Goal: Find contact information: Find contact information

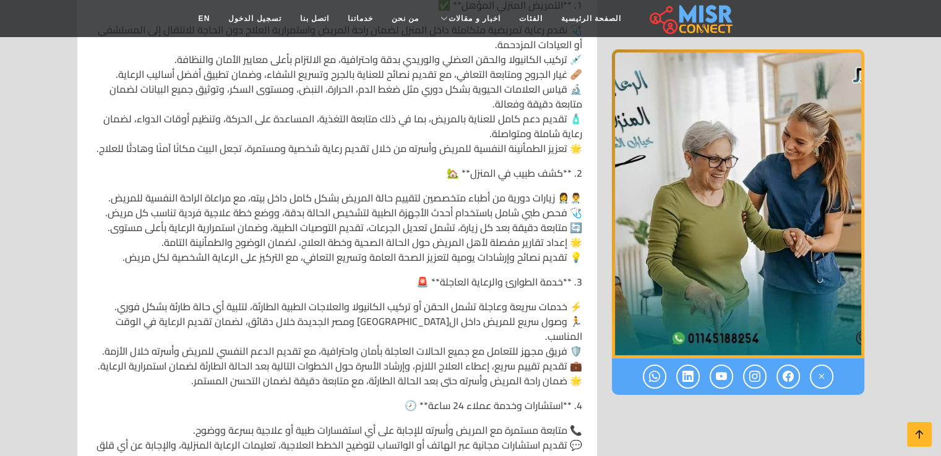
scroll to position [4329, 0]
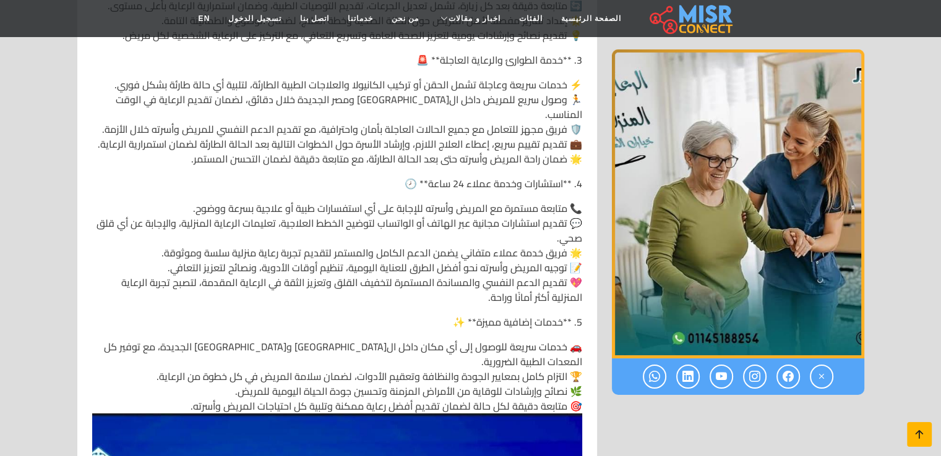
click at [913, 437] on icon at bounding box center [918, 434] width 17 height 17
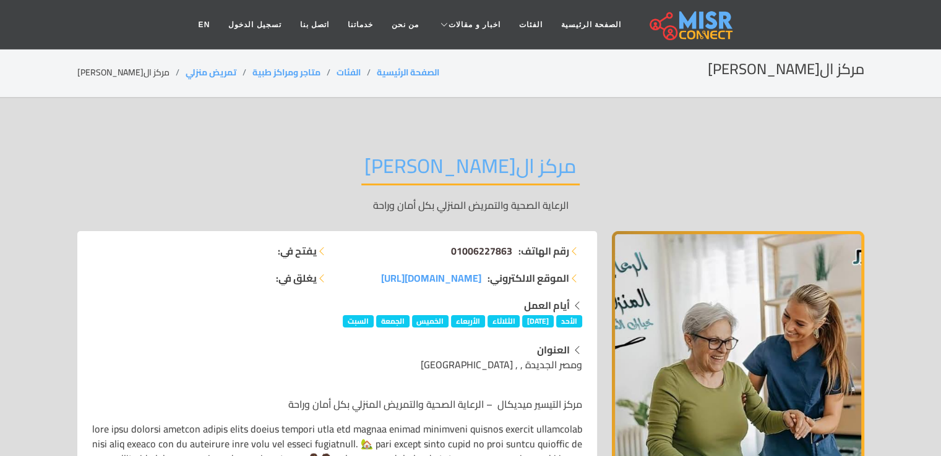
click at [468, 250] on span "01006227863" at bounding box center [481, 251] width 61 height 19
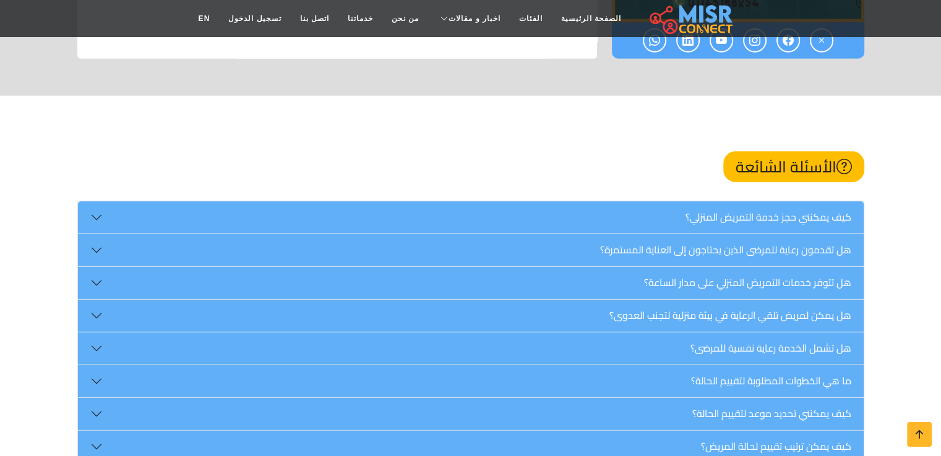
scroll to position [8349, 0]
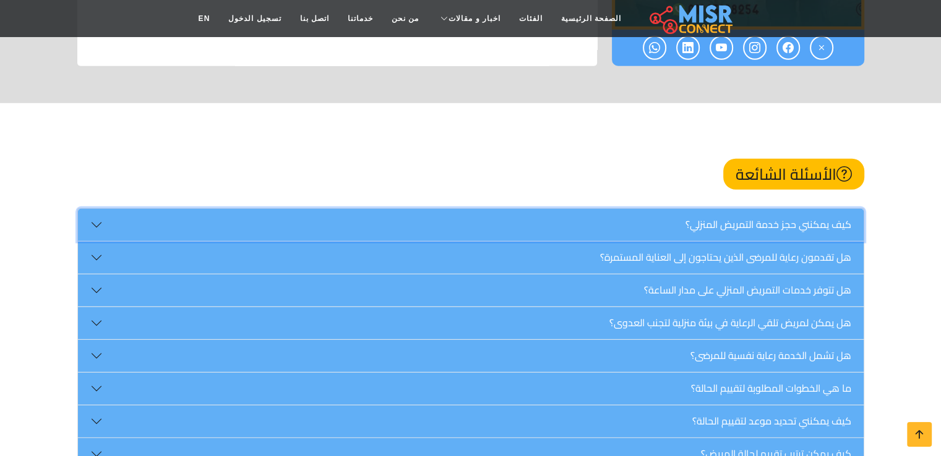
click at [712, 209] on button "كيف يمكنني حجز خدمة التمريض المنزلي؟" at bounding box center [470, 225] width 785 height 32
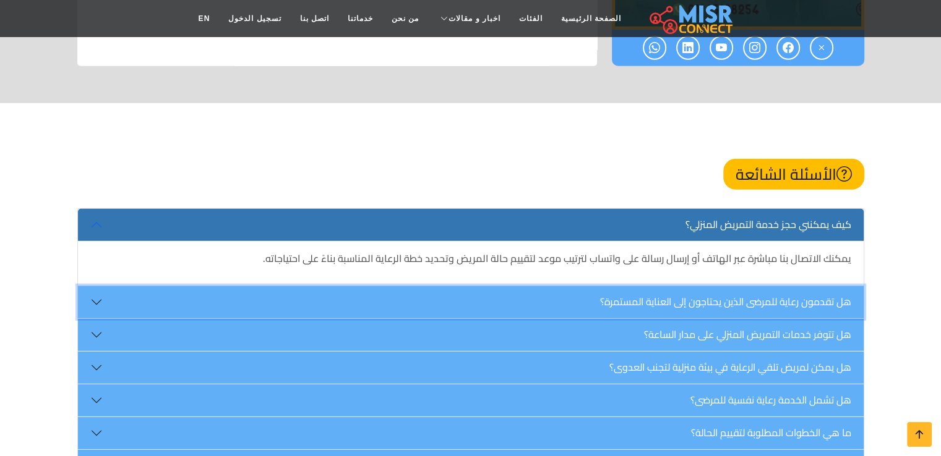
click at [704, 286] on button "هل تقدمون رعاية للمرضى الذين يحتاجون إلى العناية المستمرة؟" at bounding box center [470, 302] width 785 height 32
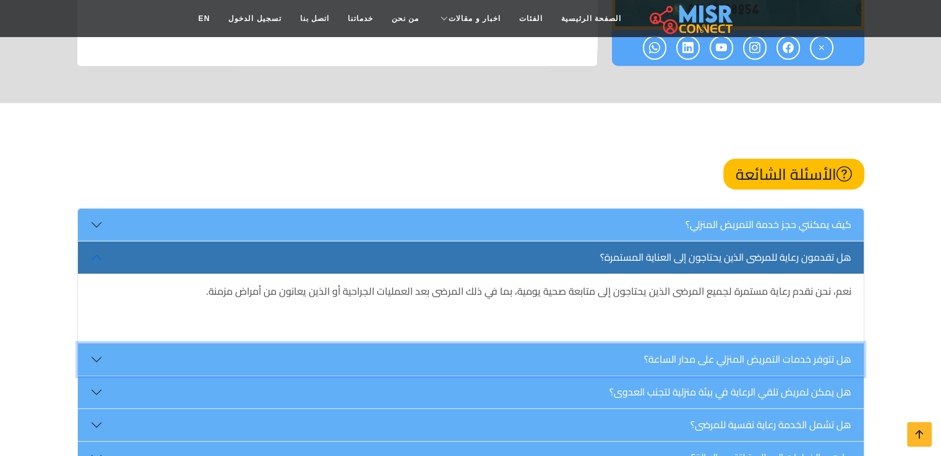
click at [694, 344] on button "هل تتوفر خدمات التمريض المنزلي على مدار الساعة؟" at bounding box center [470, 360] width 785 height 32
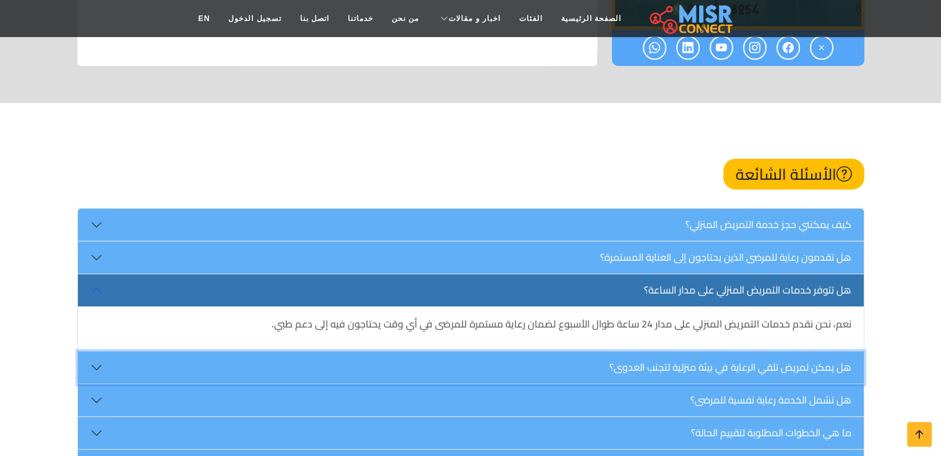
click at [694, 352] on button "هل يمكن لمريض تلقي الرعاية في بيئة منزلية لتجنب العدوى؟" at bounding box center [470, 368] width 785 height 32
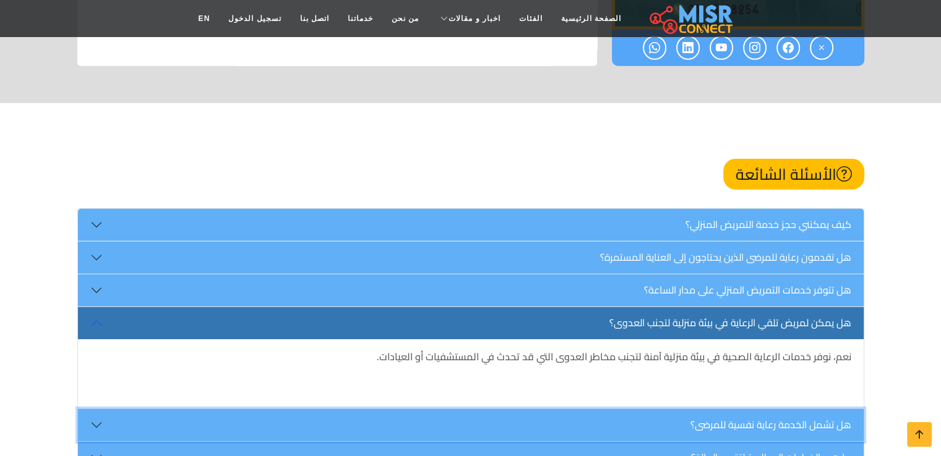
click at [700, 409] on button "هل تشمل الخدمة رعاية نفسية للمرضى؟" at bounding box center [470, 425] width 785 height 32
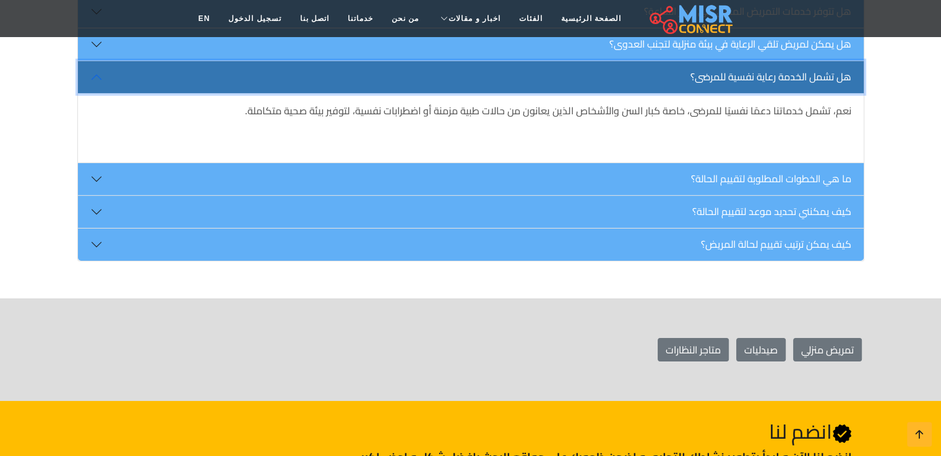
scroll to position [8658, 0]
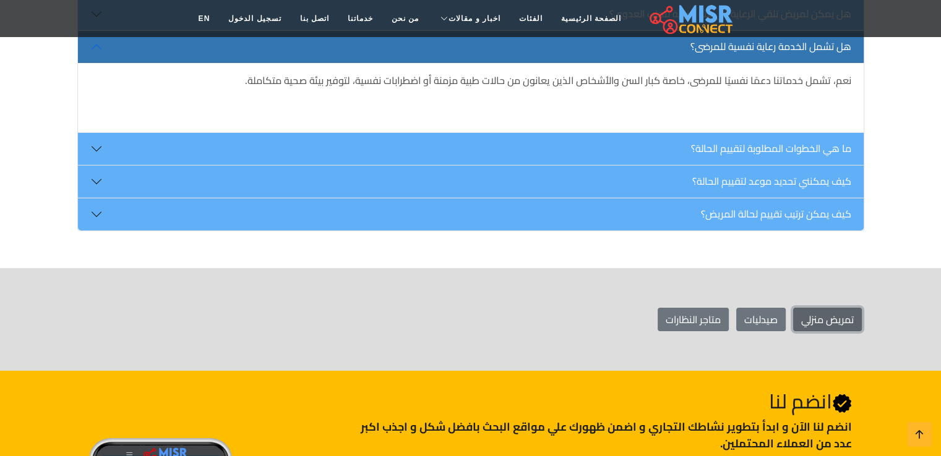
click at [822, 308] on link "تمريض منزلي" at bounding box center [827, 319] width 69 height 23
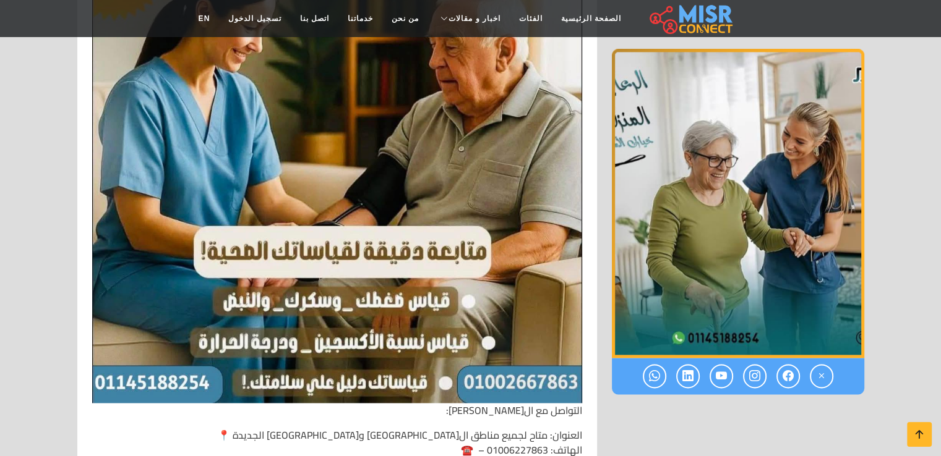
scroll to position [6347, 0]
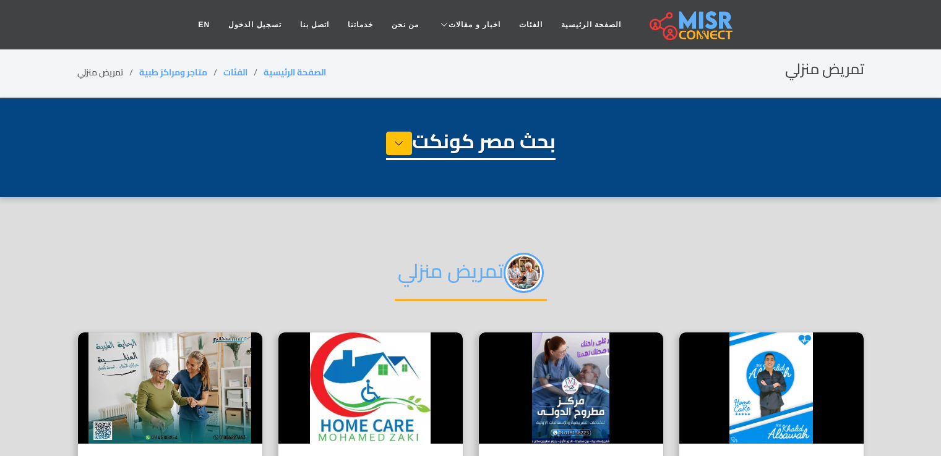
select select "*******"
select select "**********"
